Goal: Task Accomplishment & Management: Manage account settings

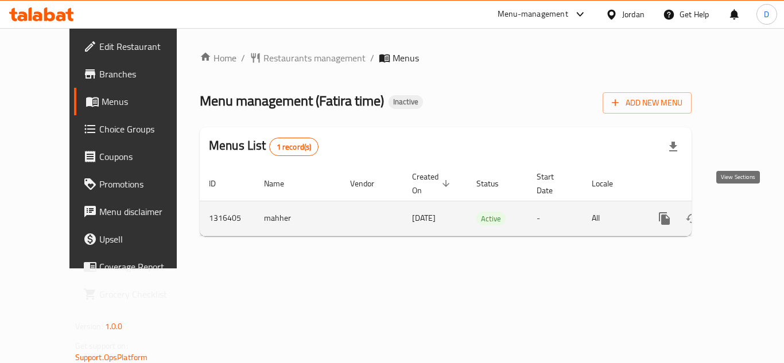
click at [742, 213] on icon "enhanced table" at bounding box center [747, 218] width 10 height 10
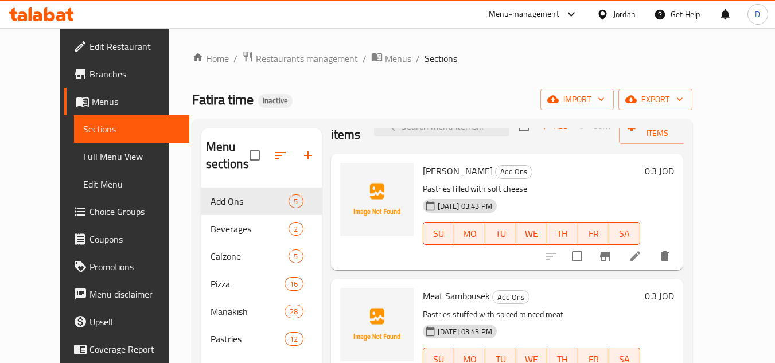
scroll to position [57, 0]
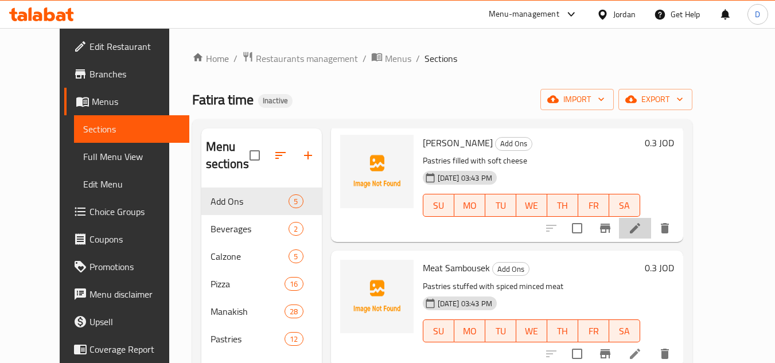
click at [651, 228] on li at bounding box center [635, 228] width 32 height 21
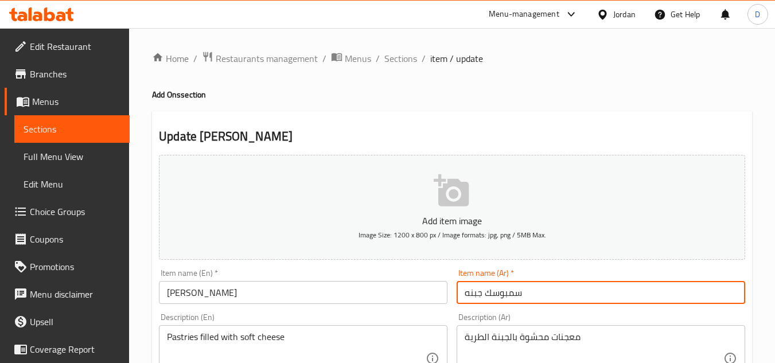
click at [504, 296] on input "سمبوسك جبنه" at bounding box center [601, 292] width 289 height 23
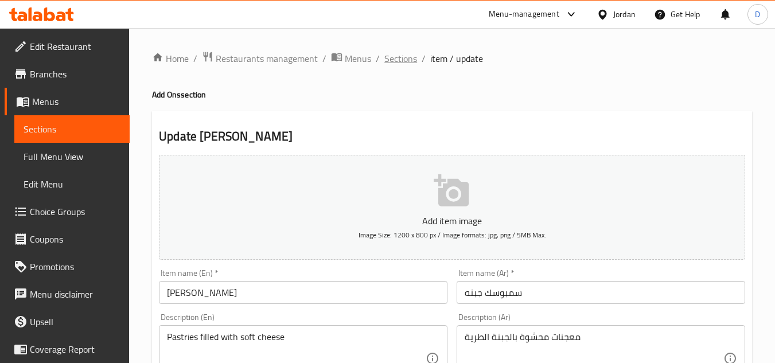
click at [403, 61] on span "Sections" at bounding box center [400, 59] width 33 height 14
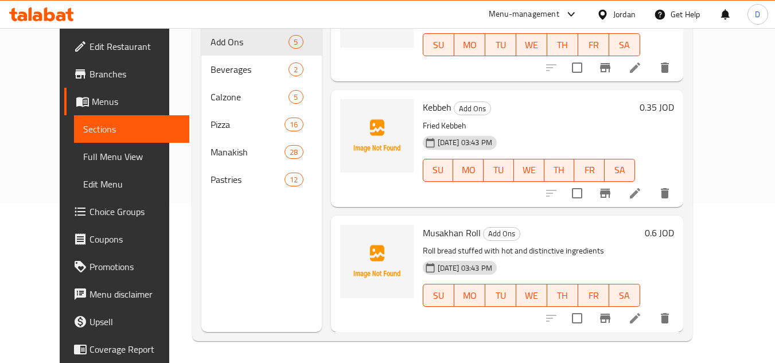
scroll to position [161, 0]
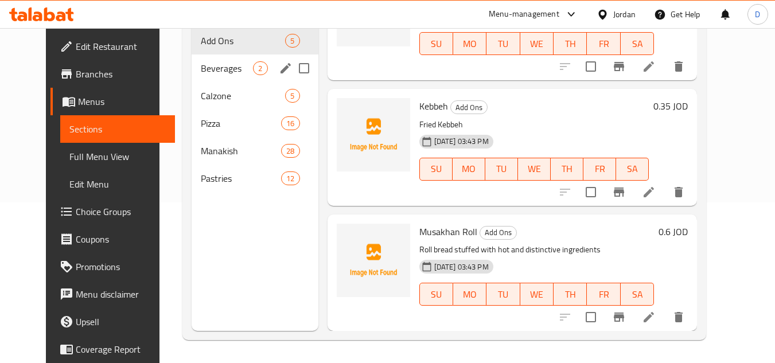
click at [227, 65] on span "Beverages" at bounding box center [227, 68] width 52 height 14
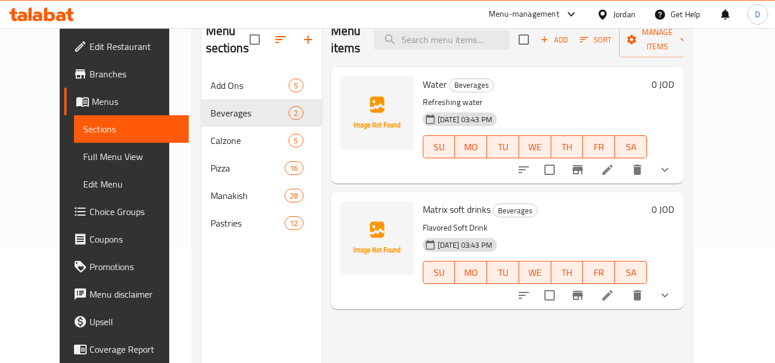
scroll to position [46, 0]
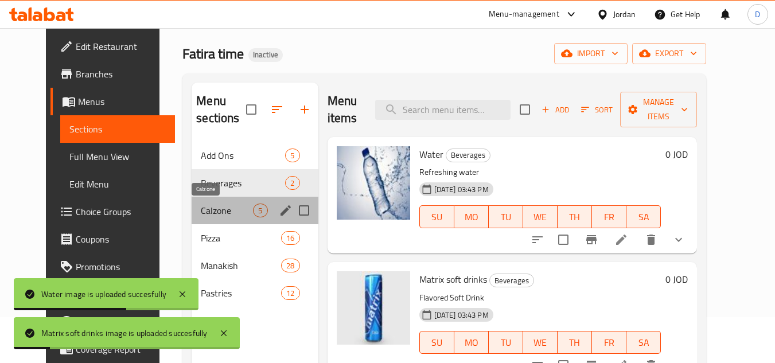
click at [201, 215] on span "Calzone" at bounding box center [227, 211] width 52 height 14
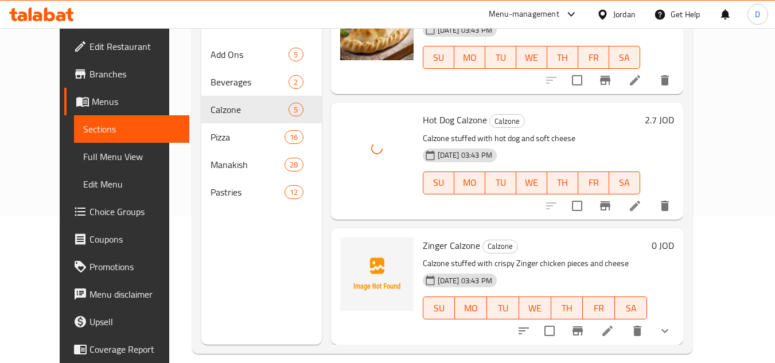
scroll to position [161, 0]
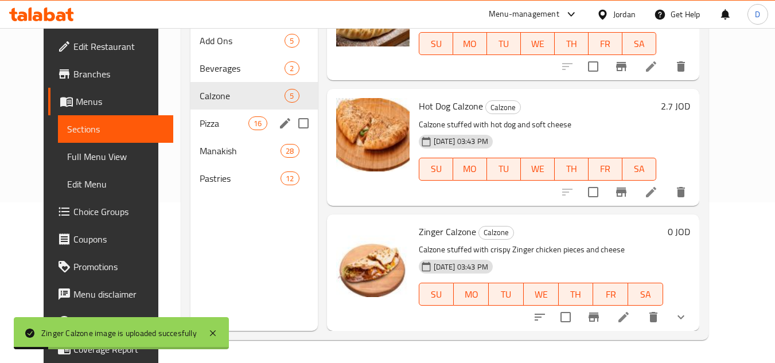
click at [200, 130] on span "Pizza" at bounding box center [224, 123] width 49 height 14
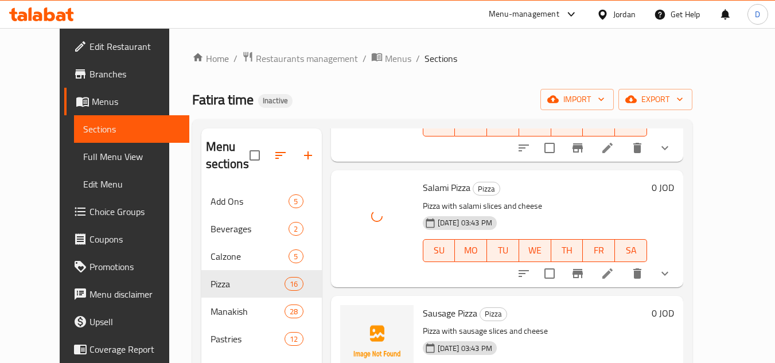
scroll to position [459, 0]
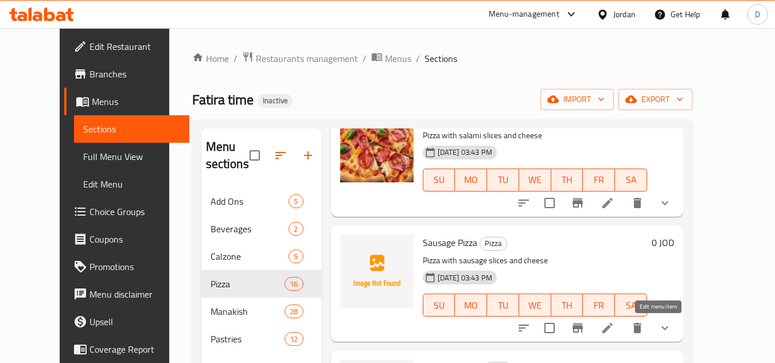
click at [613, 328] on icon at bounding box center [608, 328] width 10 height 10
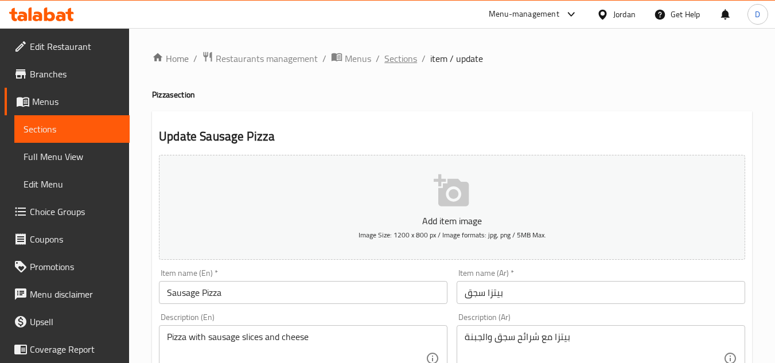
click at [395, 57] on span "Sections" at bounding box center [400, 59] width 33 height 14
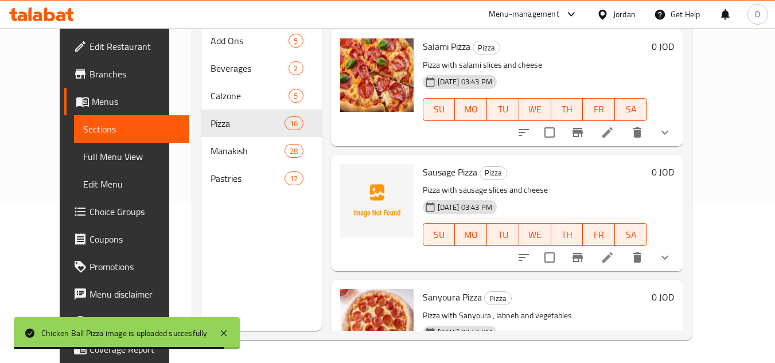
scroll to position [368, 0]
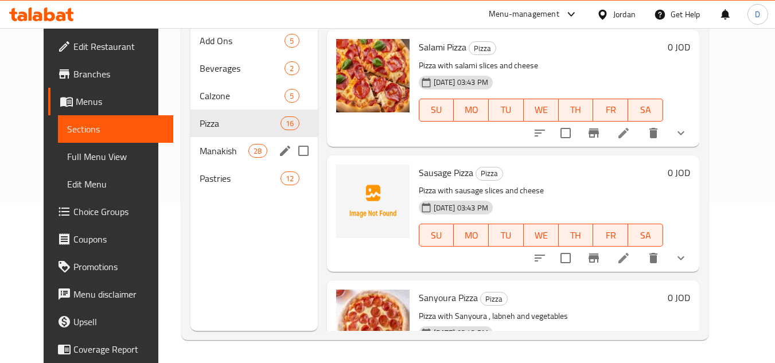
click at [227, 163] on div "Manakish 28" at bounding box center [254, 151] width 127 height 28
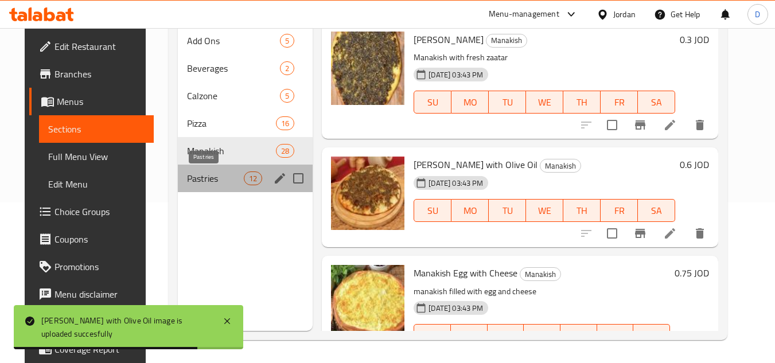
click at [196, 172] on span "Pastries" at bounding box center [215, 179] width 57 height 14
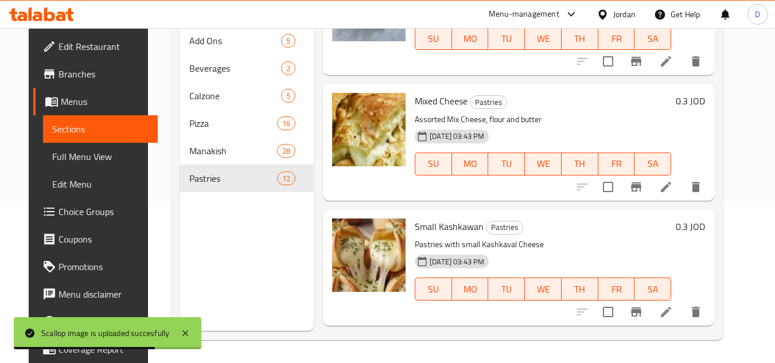
scroll to position [512, 0]
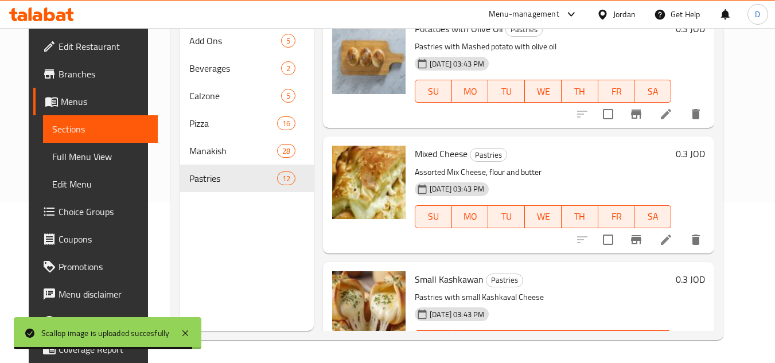
drag, startPoint x: 61, startPoint y: 156, endPoint x: 71, endPoint y: 158, distance: 10.6
click at [61, 156] on span "Full Menu View" at bounding box center [100, 157] width 97 height 14
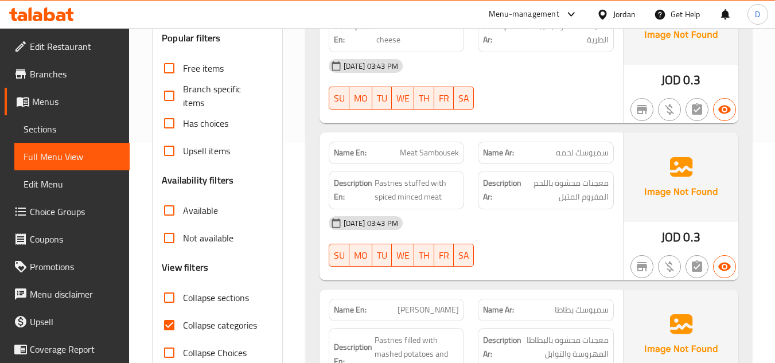
scroll to position [333, 0]
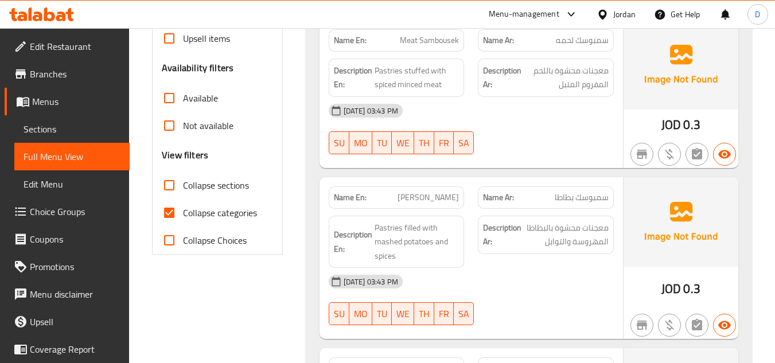
click at [189, 213] on span "Collapse categories" at bounding box center [220, 213] width 74 height 14
click at [183, 213] on input "Collapse categories" at bounding box center [170, 213] width 28 height 28
checkbox input "false"
click at [167, 187] on input "Collapse sections" at bounding box center [170, 186] width 28 height 28
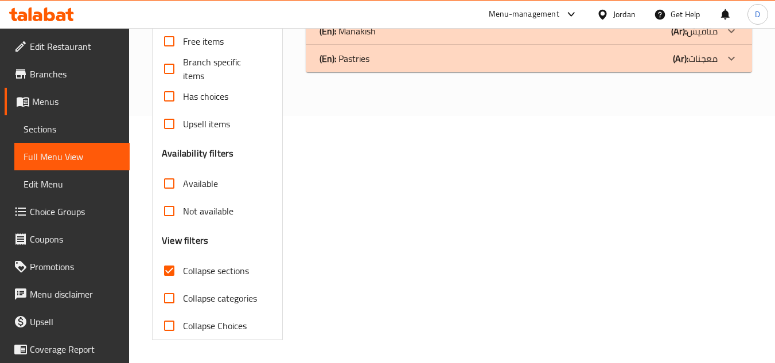
scroll to position [247, 0]
click at [166, 278] on input "Collapse sections" at bounding box center [170, 271] width 28 height 28
checkbox input "false"
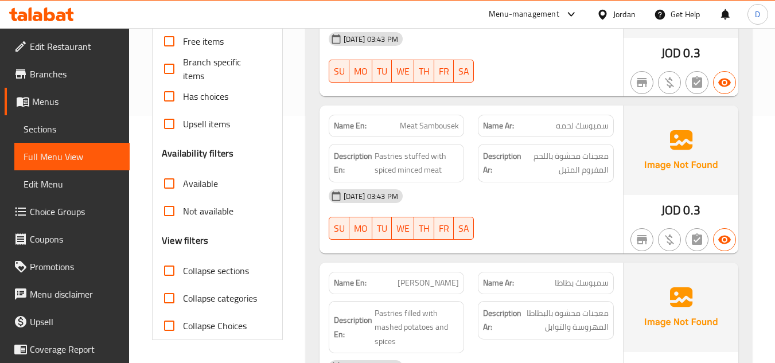
scroll to position [333, 0]
